Goal: Task Accomplishment & Management: Use online tool/utility

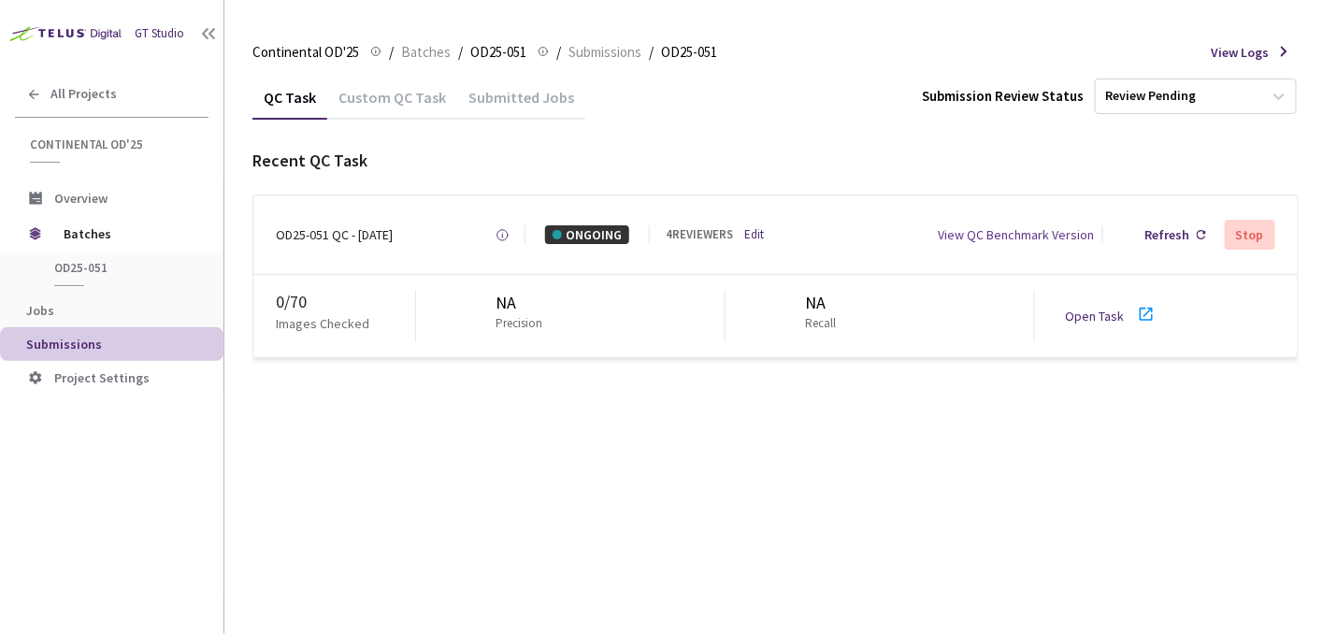
drag, startPoint x: 1483, startPoint y: 8, endPoint x: 801, endPoint y: 92, distance: 686.5
click at [801, 92] on div "QC Task Custom QC Task Submitted Jobs Submission Review Status Review Pending" at bounding box center [775, 97] width 1046 height 44
click at [159, 39] on div "GT Studio" at bounding box center [160, 34] width 50 height 18
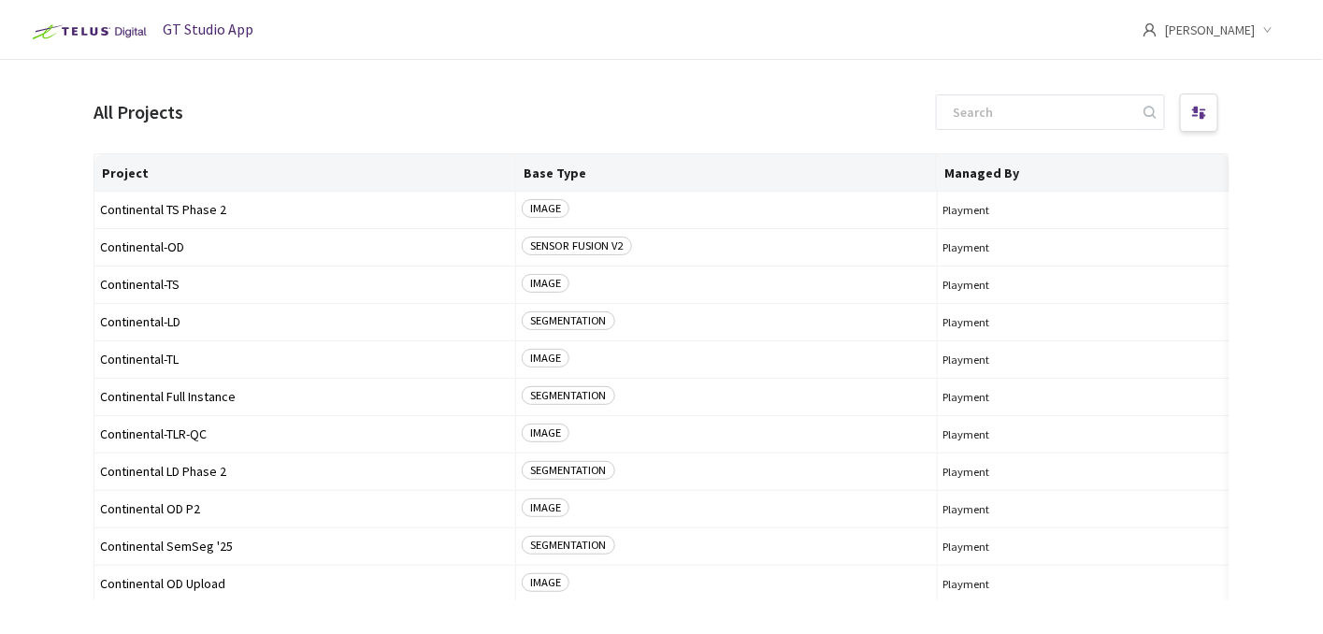
click at [1192, 33] on span "Virág Besenyei" at bounding box center [1210, 30] width 91 height 60
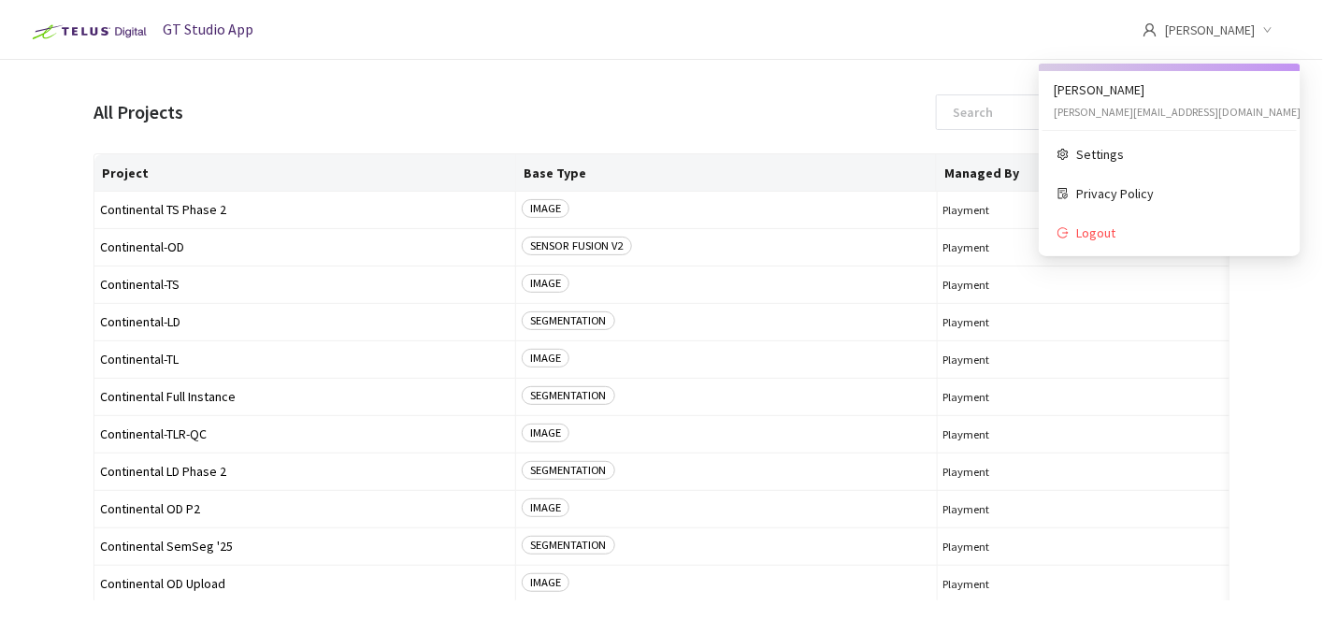
click at [808, 74] on main "All Projects Project Base Type Managed By Owner Continental TS Phase 2 IMAGE Pl…" at bounding box center [661, 377] width 1323 height 634
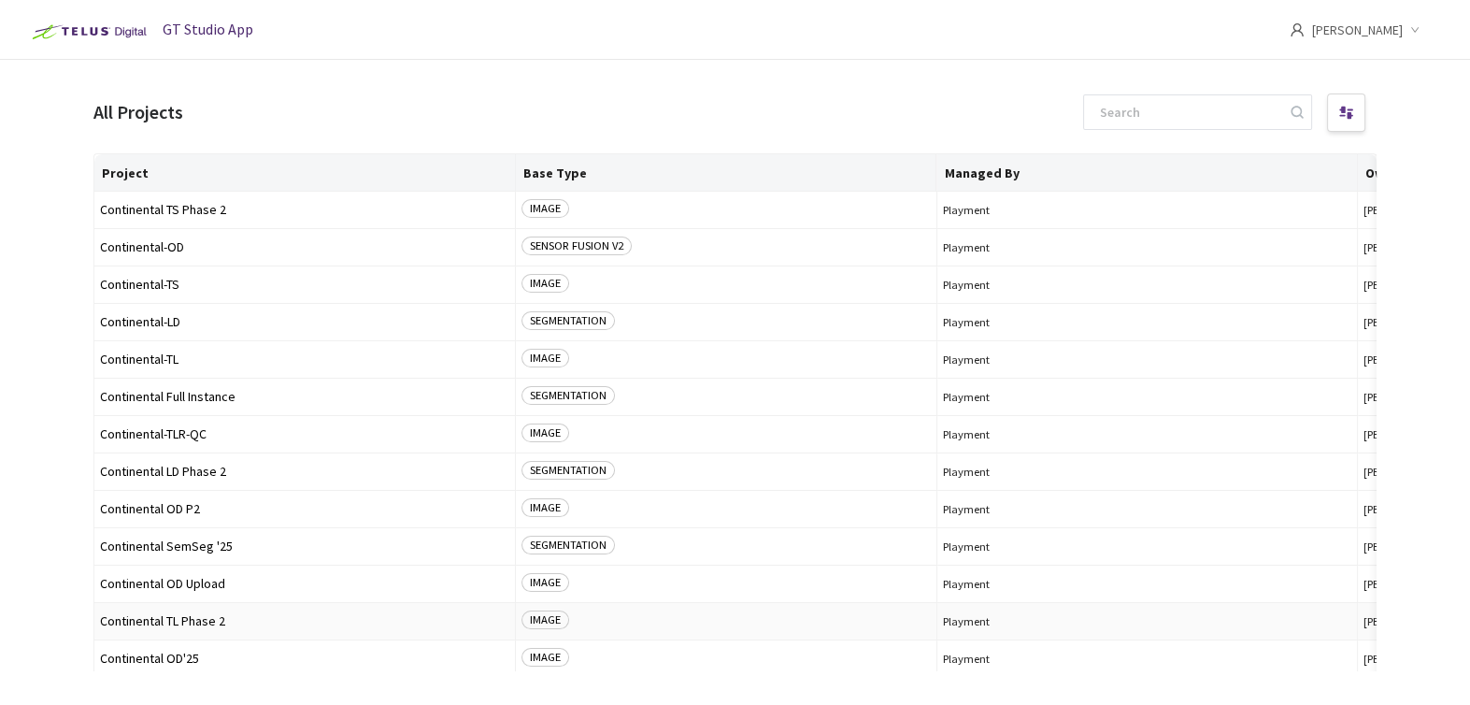
drag, startPoint x: 1283, startPoint y: 0, endPoint x: 630, endPoint y: 629, distance: 907.1
click at [630, 629] on div "IMAGE" at bounding box center [726, 621] width 409 height 22
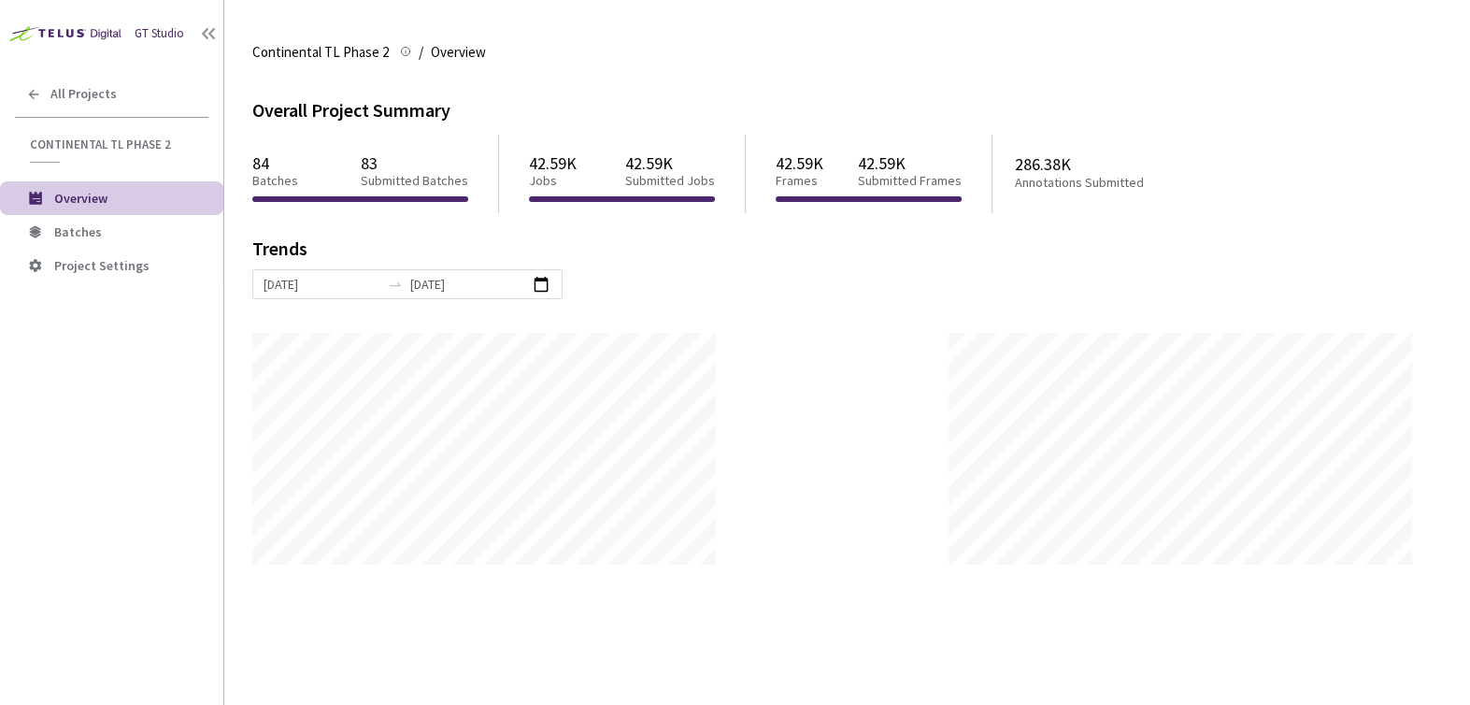
scroll to position [704, 1469]
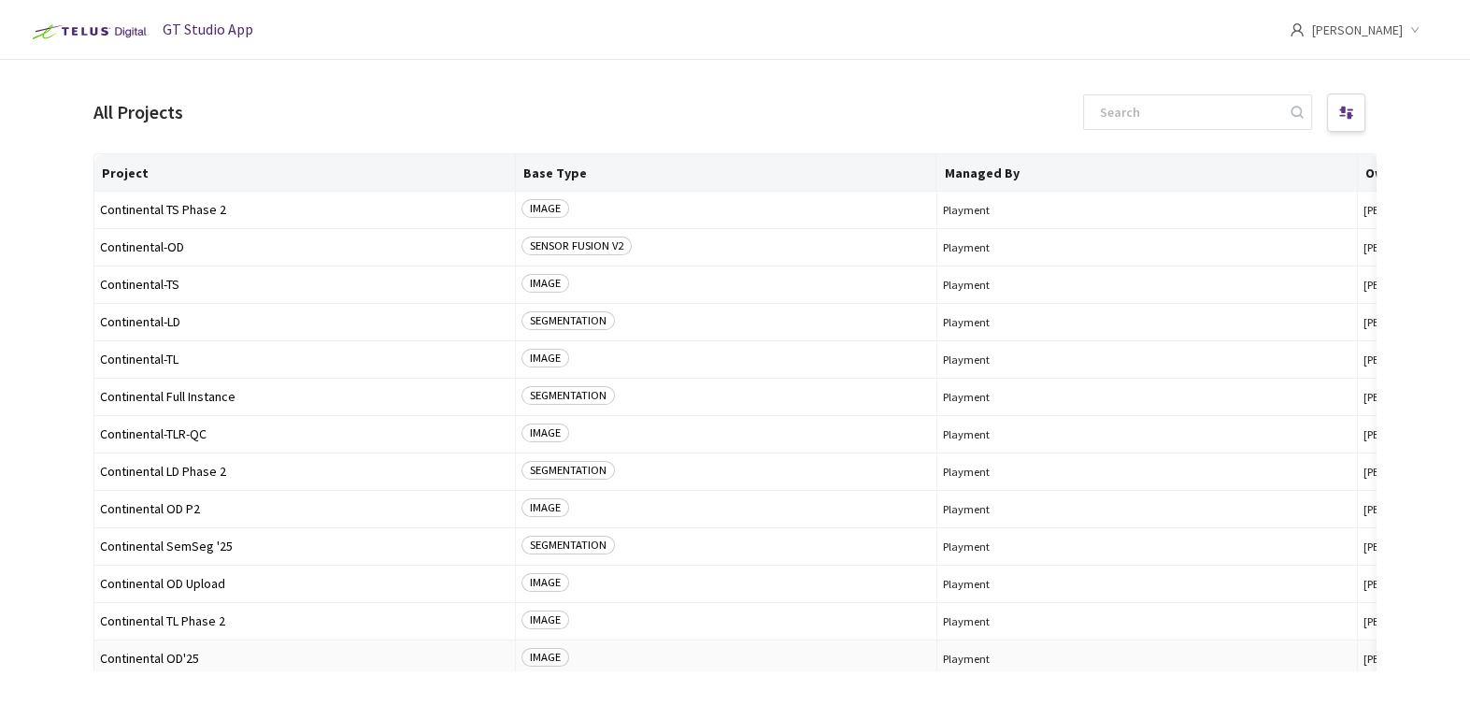
click at [134, 654] on span "Continental OD'25" at bounding box center [304, 659] width 409 height 14
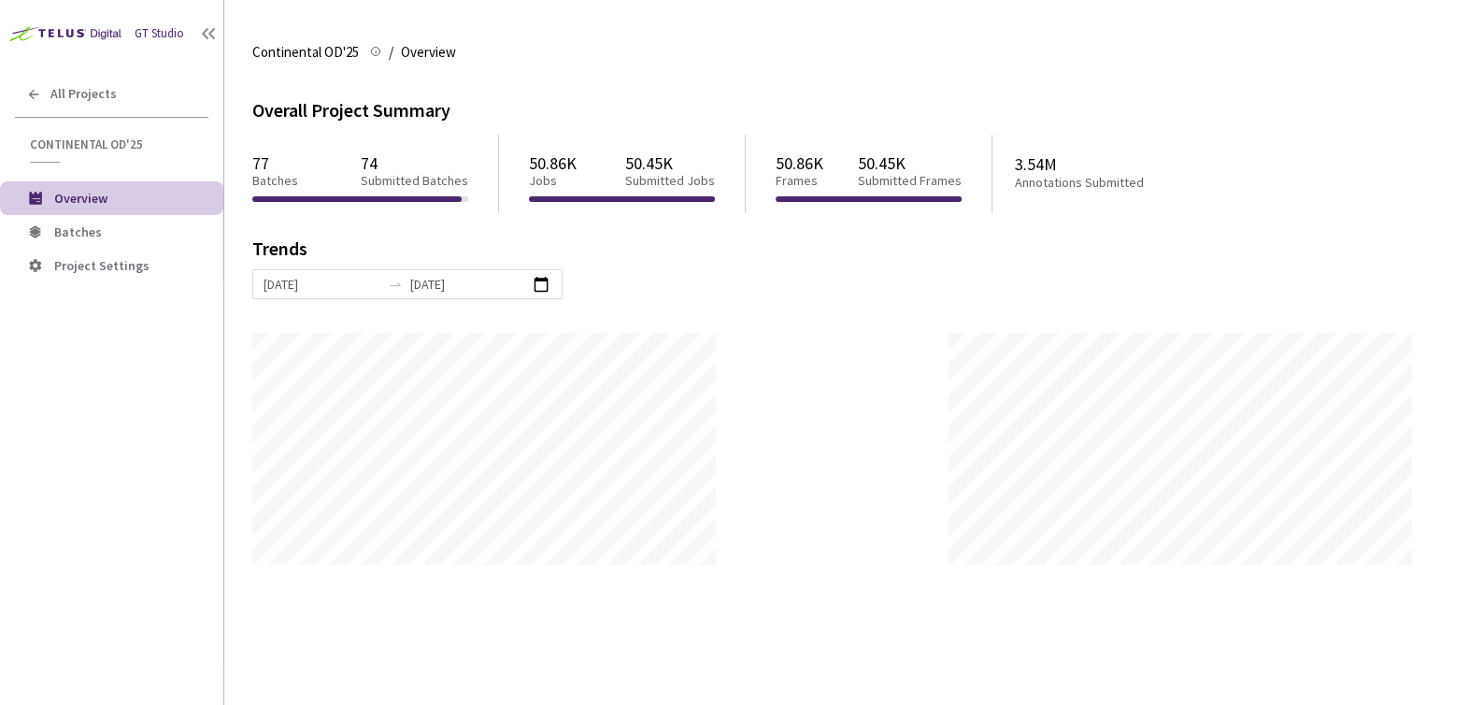
scroll to position [704, 1469]
click at [134, 227] on span "Batches" at bounding box center [131, 232] width 154 height 16
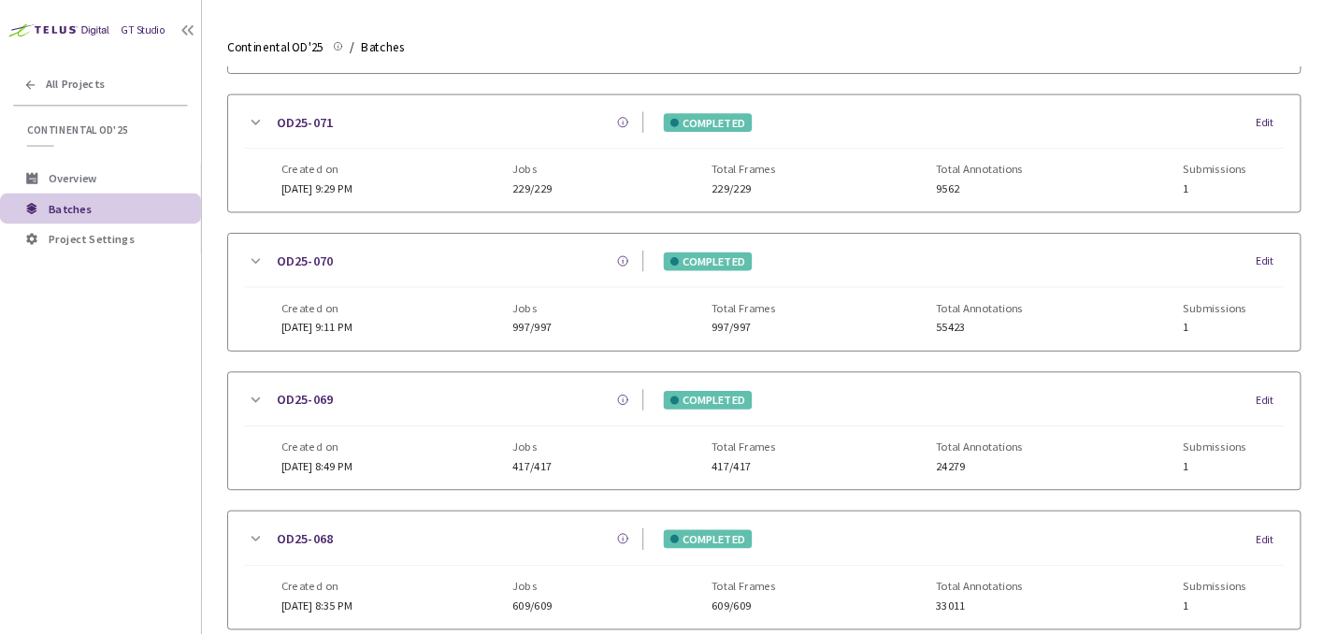
scroll to position [494, 0]
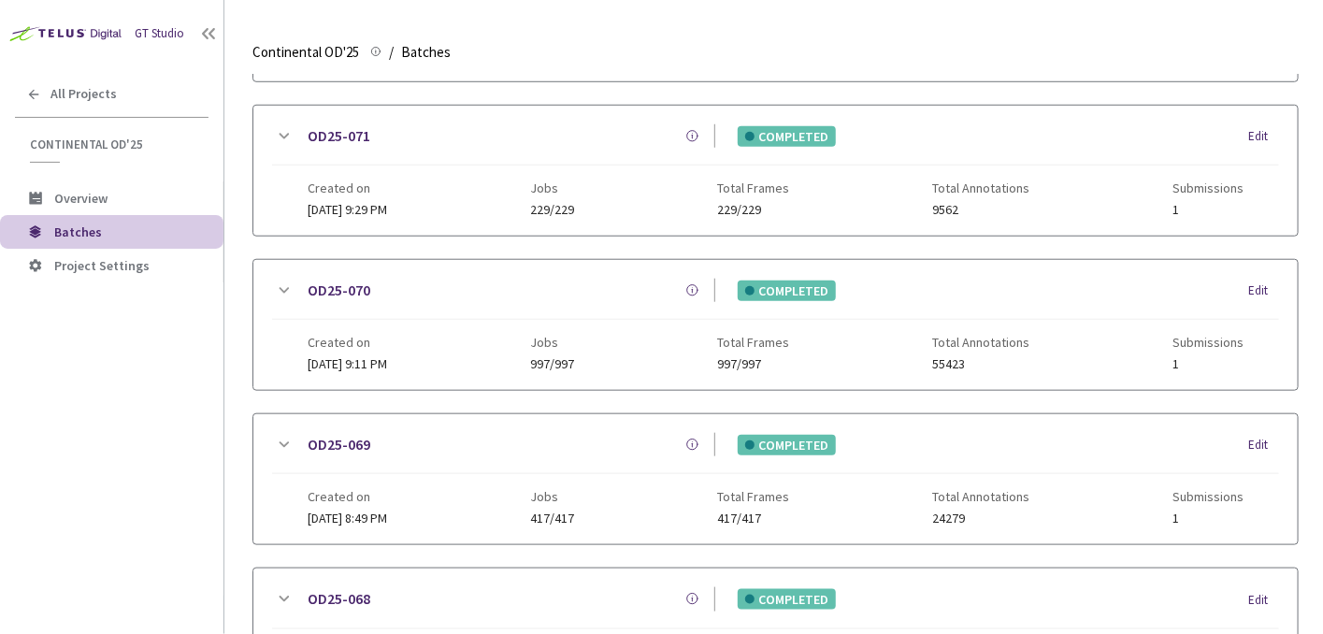
drag, startPoint x: 1442, startPoint y: 0, endPoint x: 768, endPoint y: 44, distance: 675.4
click at [768, 32] on div "Continental OD'25 Continental OD'25 / Batches Batches" at bounding box center [775, 52] width 1046 height 45
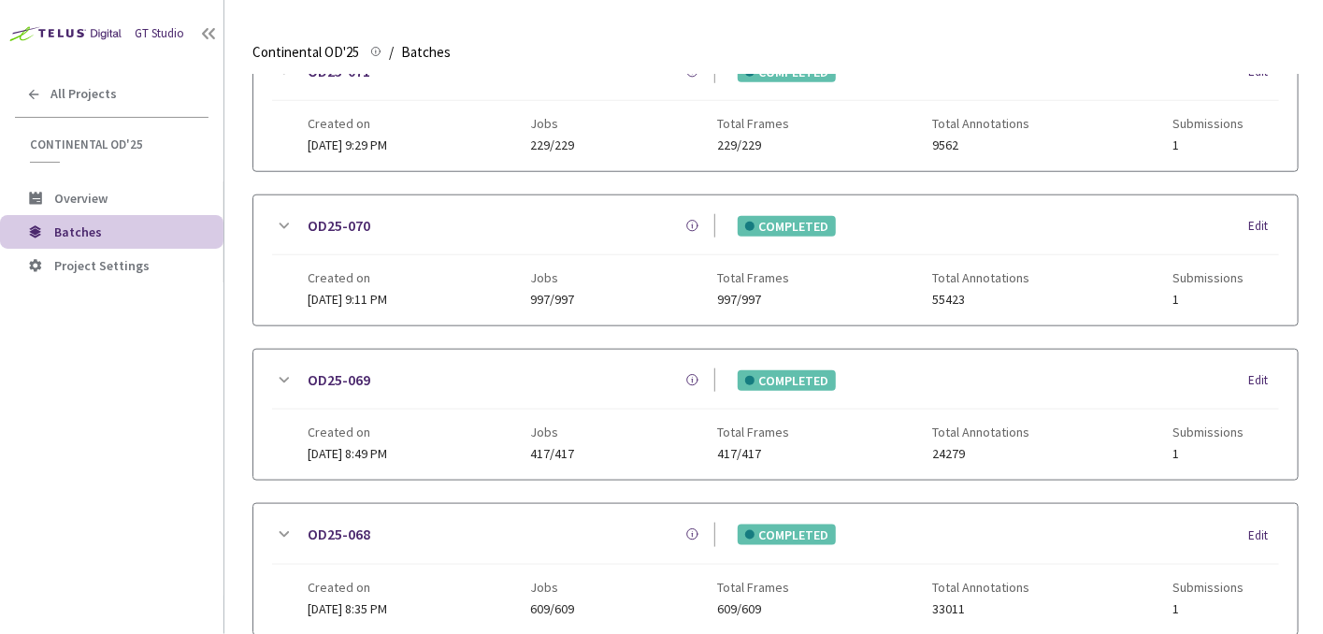
scroll to position [649, 0]
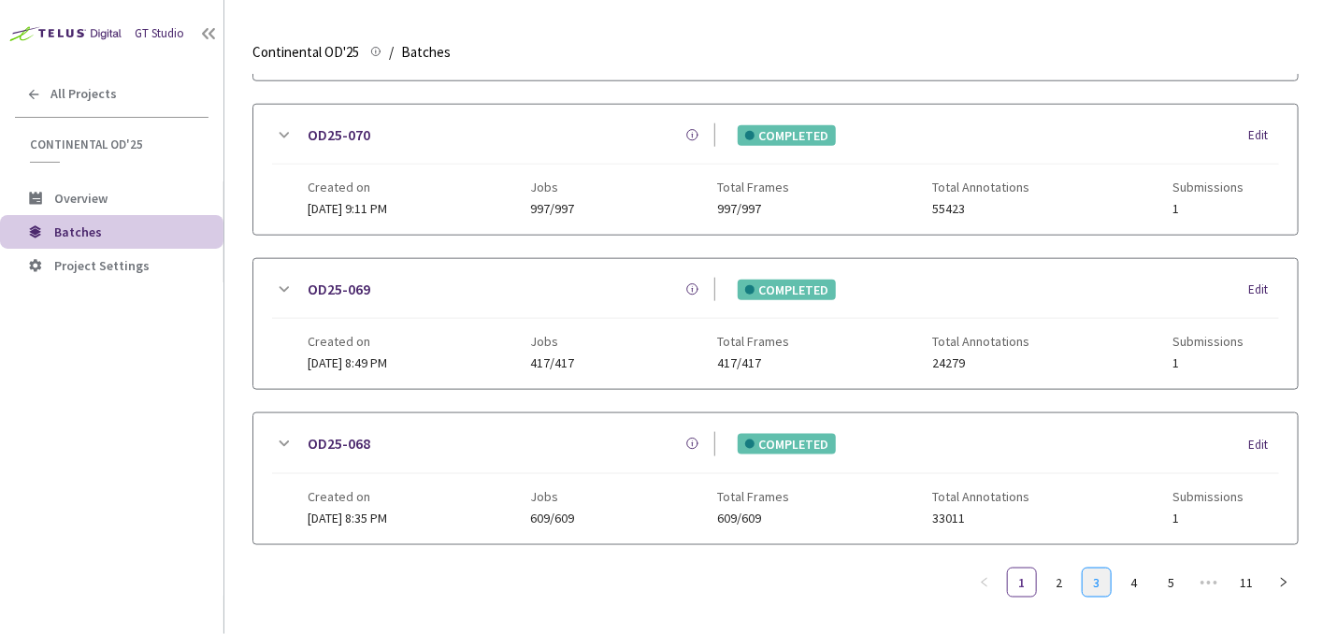
click at [1096, 575] on link "3" at bounding box center [1096, 582] width 28 height 28
click at [1128, 574] on link "4" at bounding box center [1134, 582] width 28 height 28
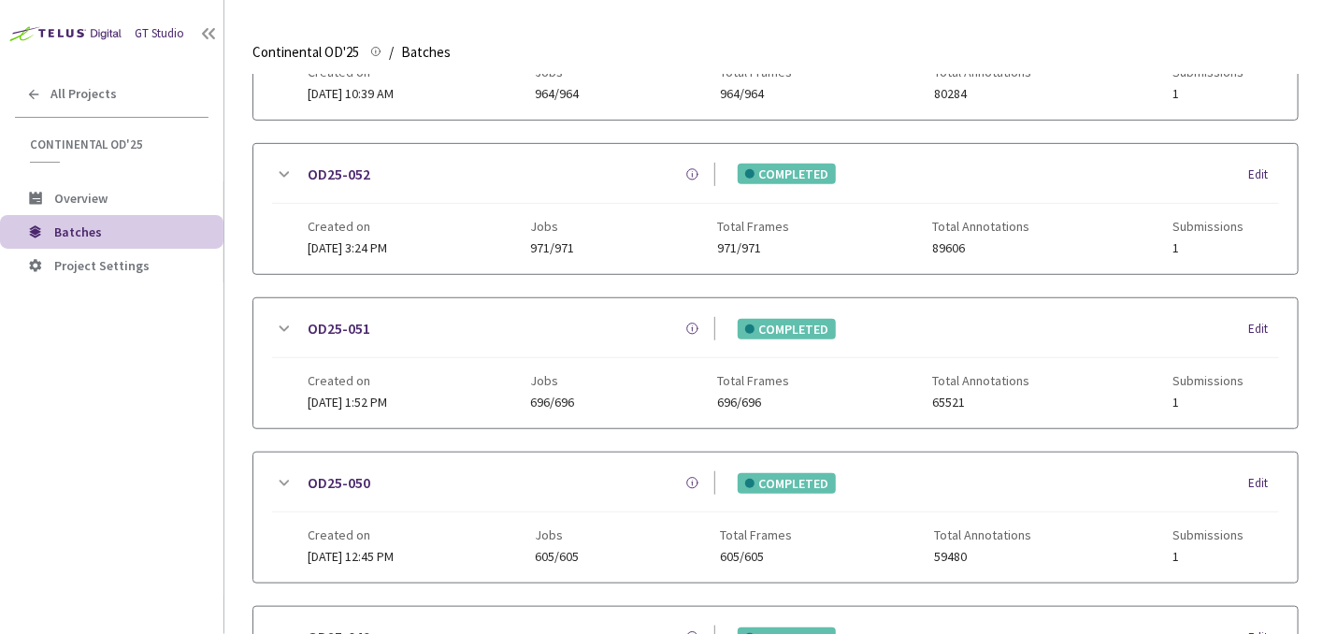
scroll to position [275, 0]
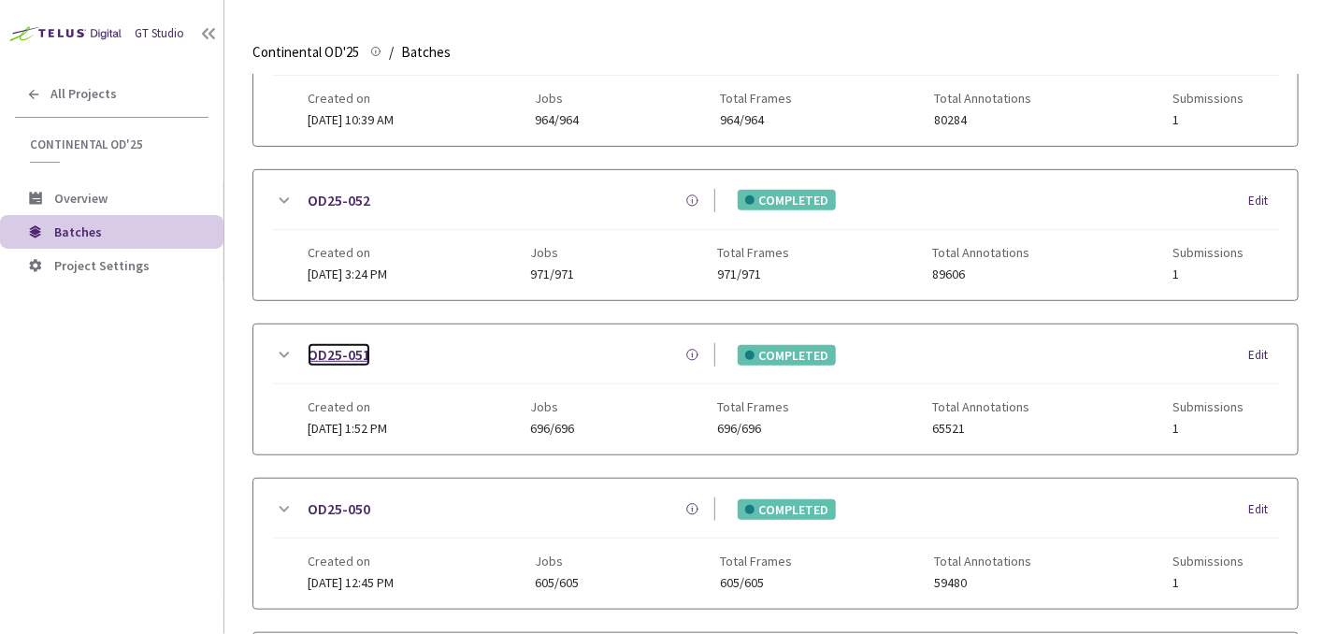
click at [323, 344] on link "OD25-051" at bounding box center [339, 354] width 63 height 23
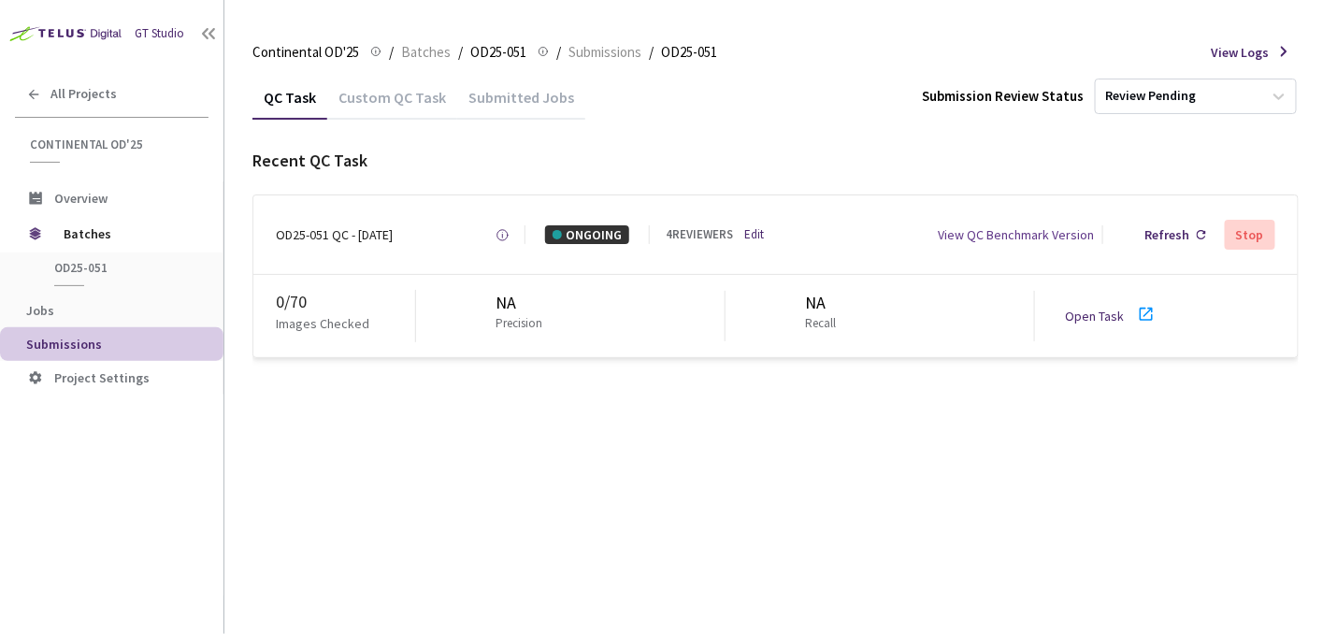
click at [1099, 321] on link "Open Task" at bounding box center [1094, 316] width 59 height 17
